Goal: Check status

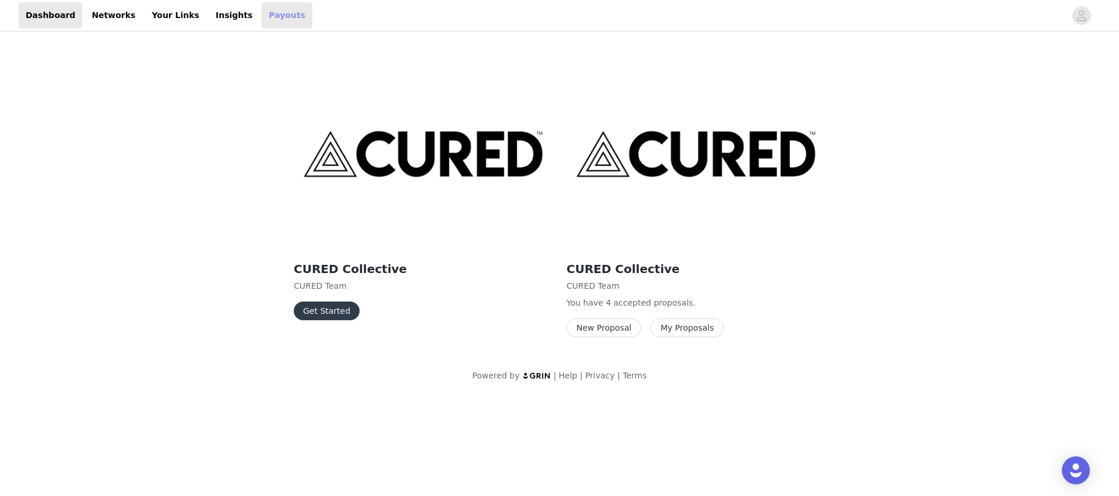
click at [269, 23] on link "Payouts" at bounding box center [287, 15] width 51 height 26
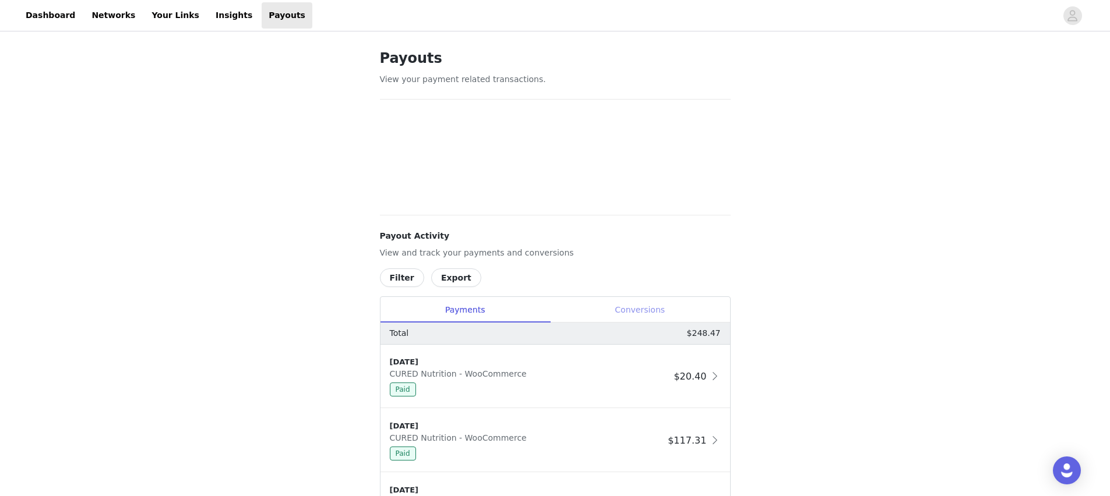
click at [640, 308] on div "Conversions" at bounding box center [640, 310] width 180 height 26
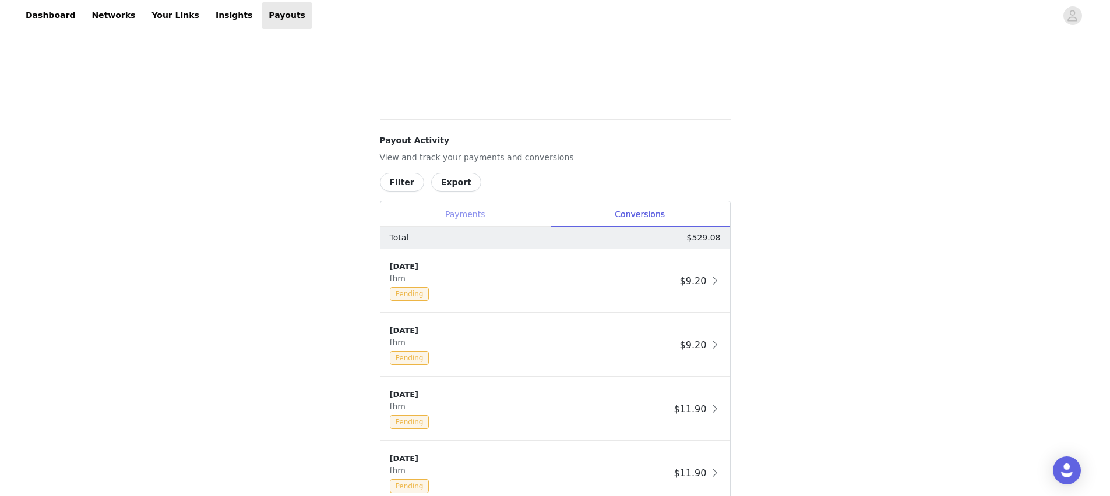
scroll to position [374, 0]
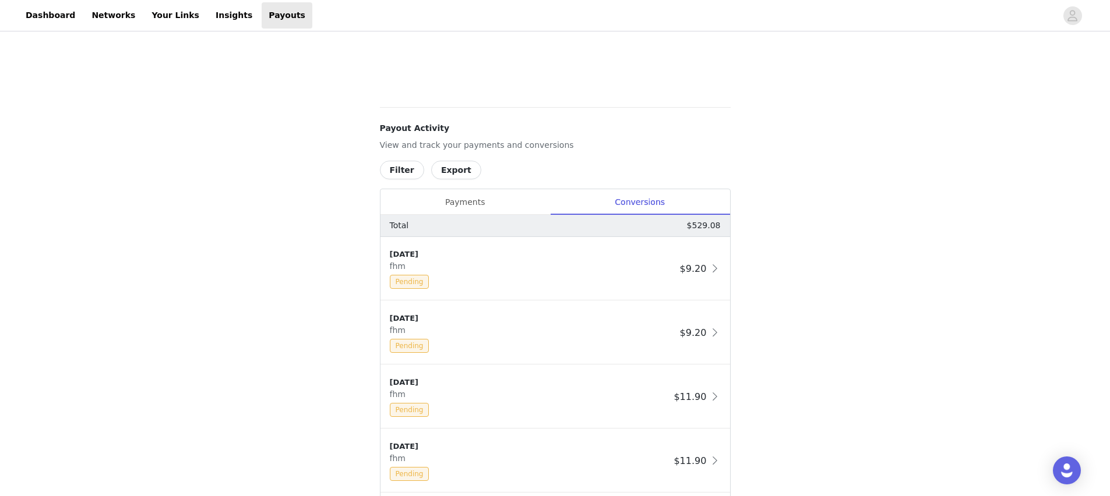
click at [406, 173] on button "Filter" at bounding box center [402, 170] width 44 height 19
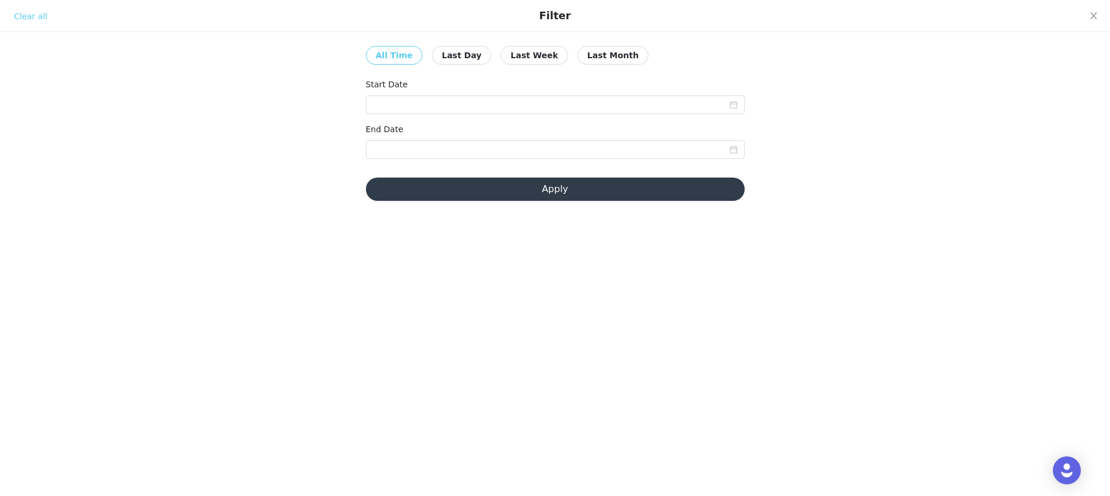
click at [586, 55] on button "Last Month" at bounding box center [612, 55] width 71 height 19
type input "[DATE]"
click at [583, 189] on button "Apply" at bounding box center [555, 189] width 379 height 23
